Goal: Transaction & Acquisition: Purchase product/service

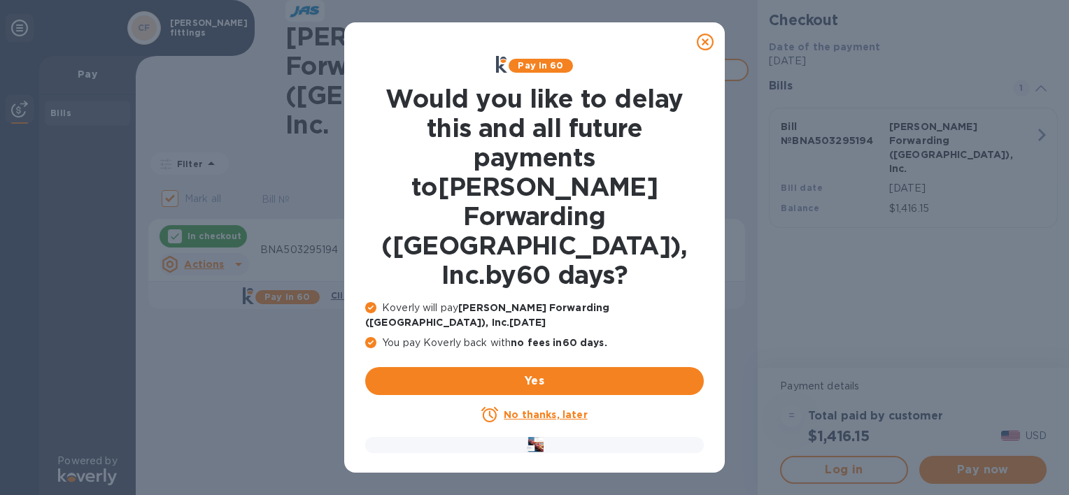
click at [700, 37] on icon at bounding box center [705, 42] width 17 height 17
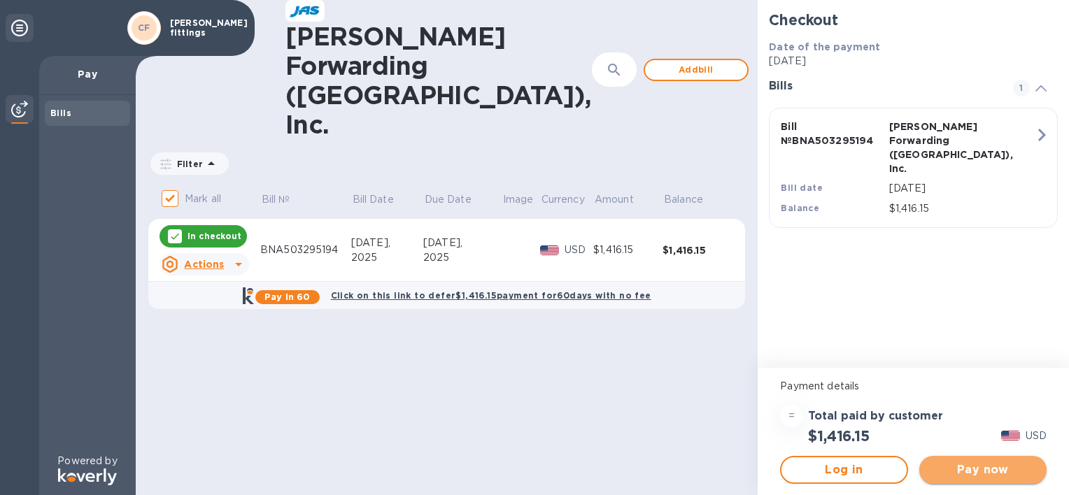
click at [984, 473] on span "Pay now" at bounding box center [982, 470] width 105 height 17
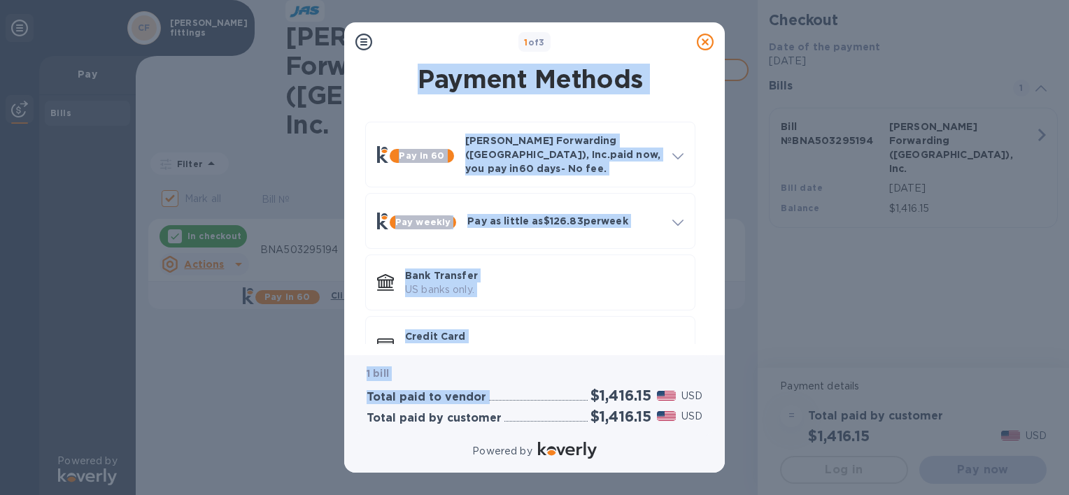
scroll to position [29, 0]
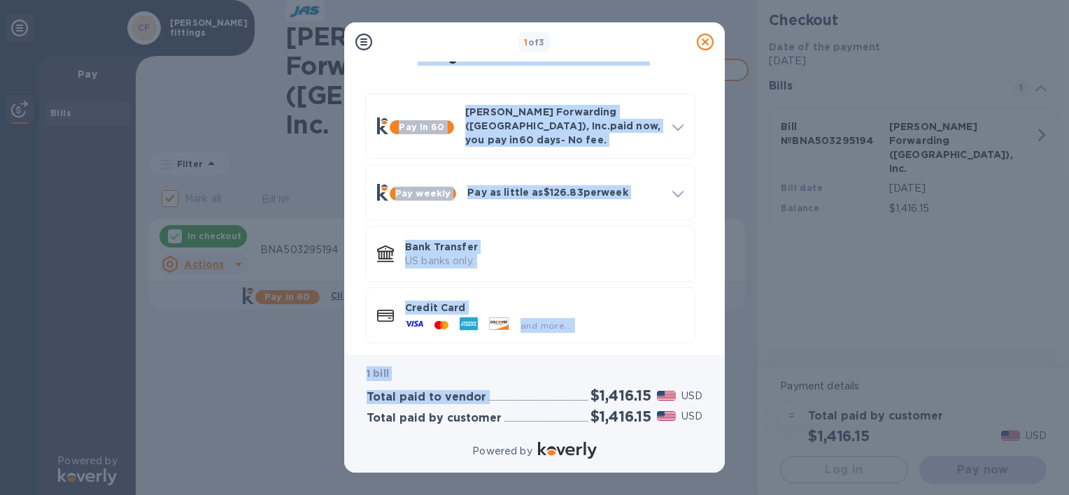
drag, startPoint x: 707, startPoint y: 40, endPoint x: 583, endPoint y: 388, distance: 369.7
click at [583, 388] on div "1 of 3 Payment Methods Pay in 60 [PERSON_NAME] Forwarding ([GEOGRAPHIC_DATA]), …" at bounding box center [534, 247] width 381 height 450
click at [439, 240] on p "Bank Transfer" at bounding box center [544, 247] width 278 height 14
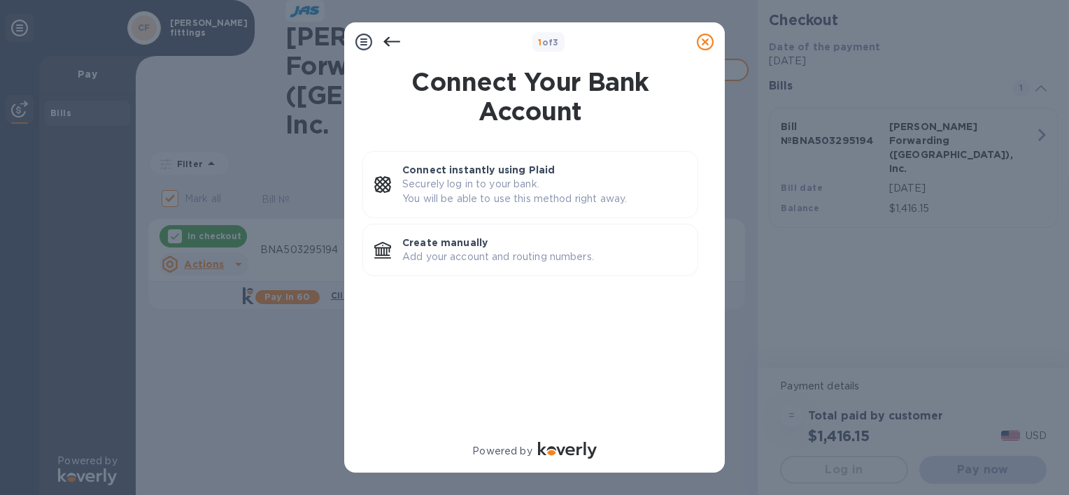
scroll to position [0, 0]
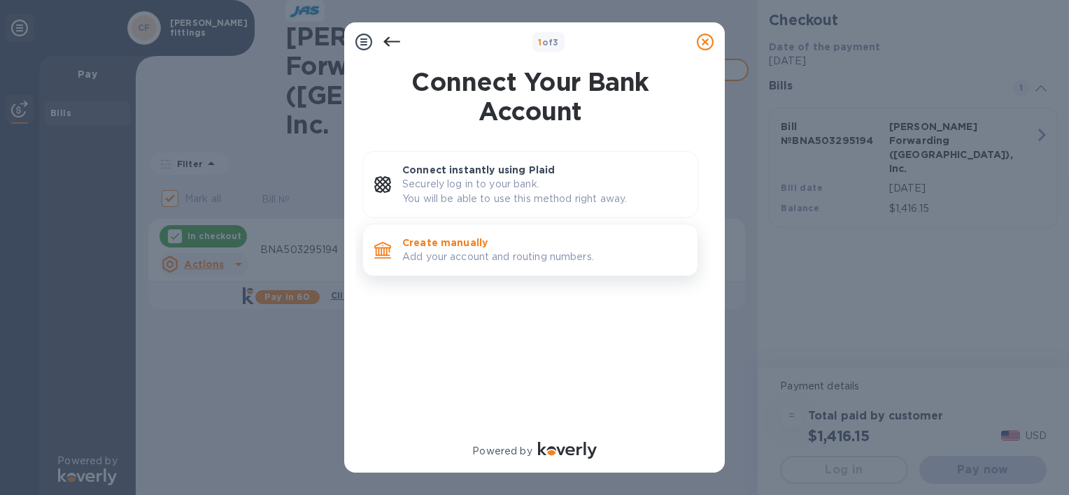
click at [454, 250] on p "Add your account and routing numbers." at bounding box center [544, 257] width 284 height 15
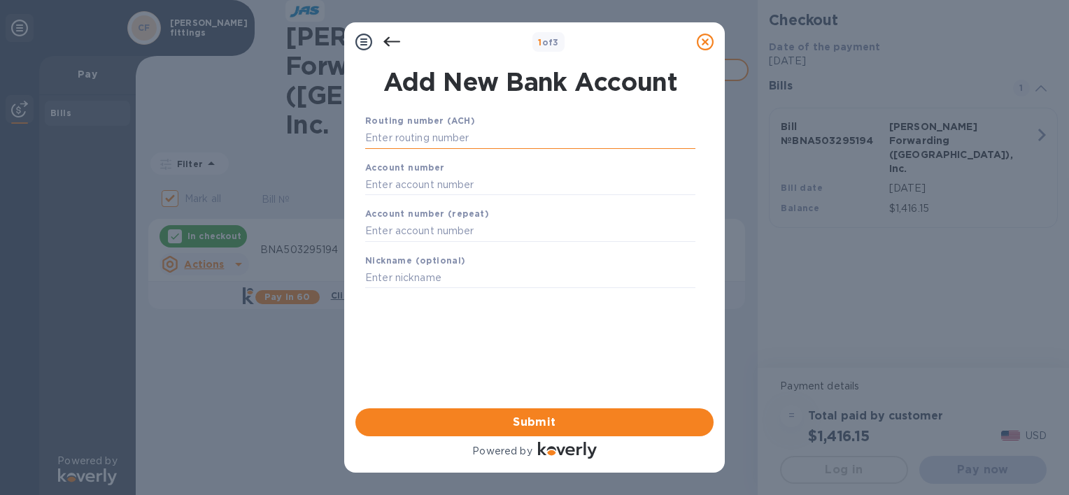
click at [444, 144] on input "text" at bounding box center [530, 138] width 330 height 21
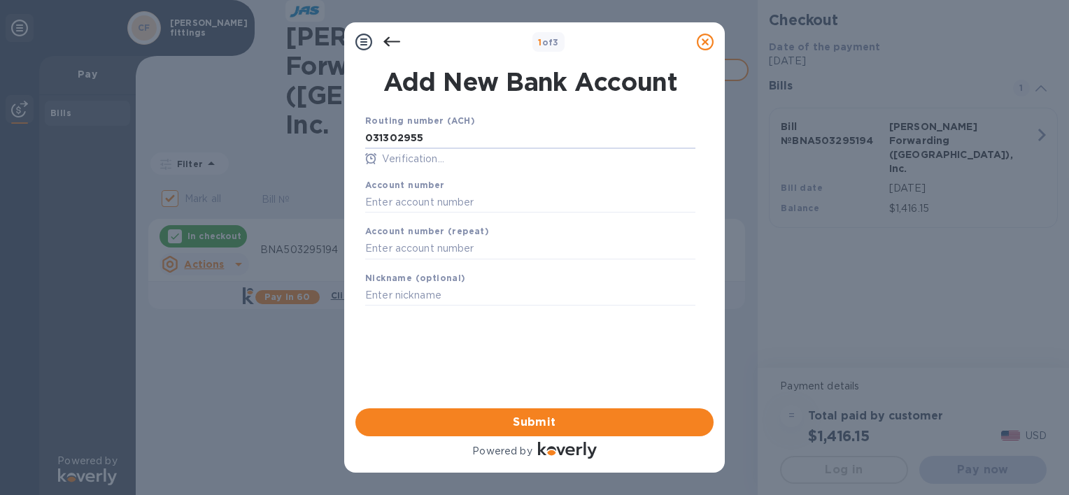
type input "031302955"
type input "76085600"
click at [604, 420] on span "Submit" at bounding box center [535, 422] width 336 height 17
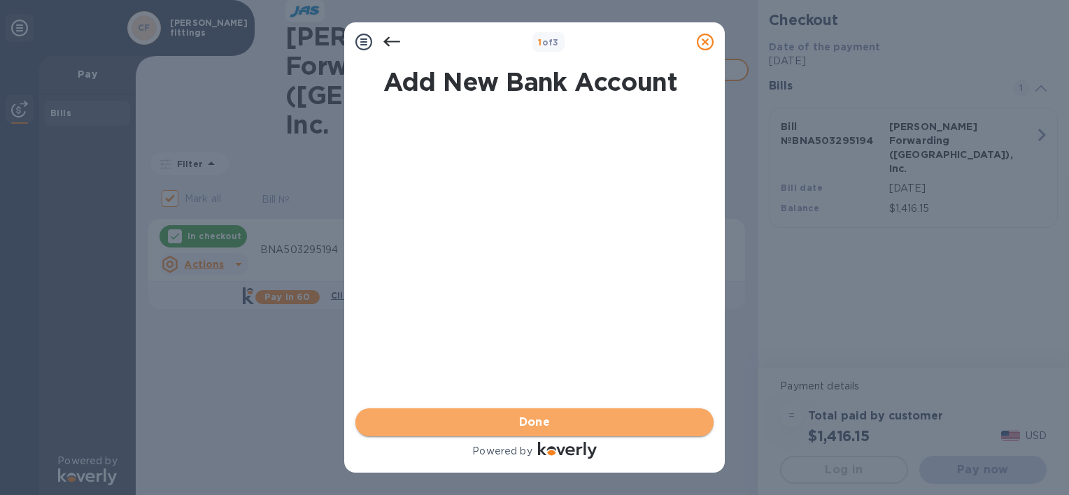
click at [604, 420] on span "Done" at bounding box center [535, 422] width 336 height 17
